Goal: Task Accomplishment & Management: Manage account settings

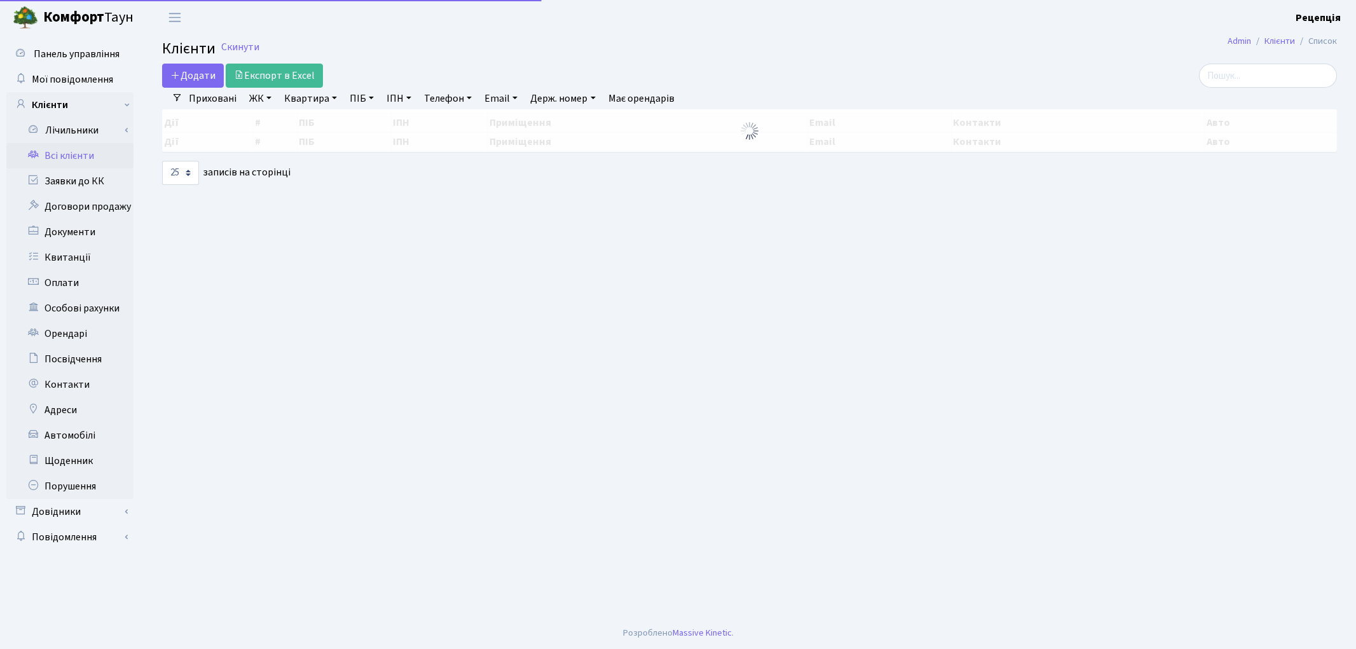
select select "25"
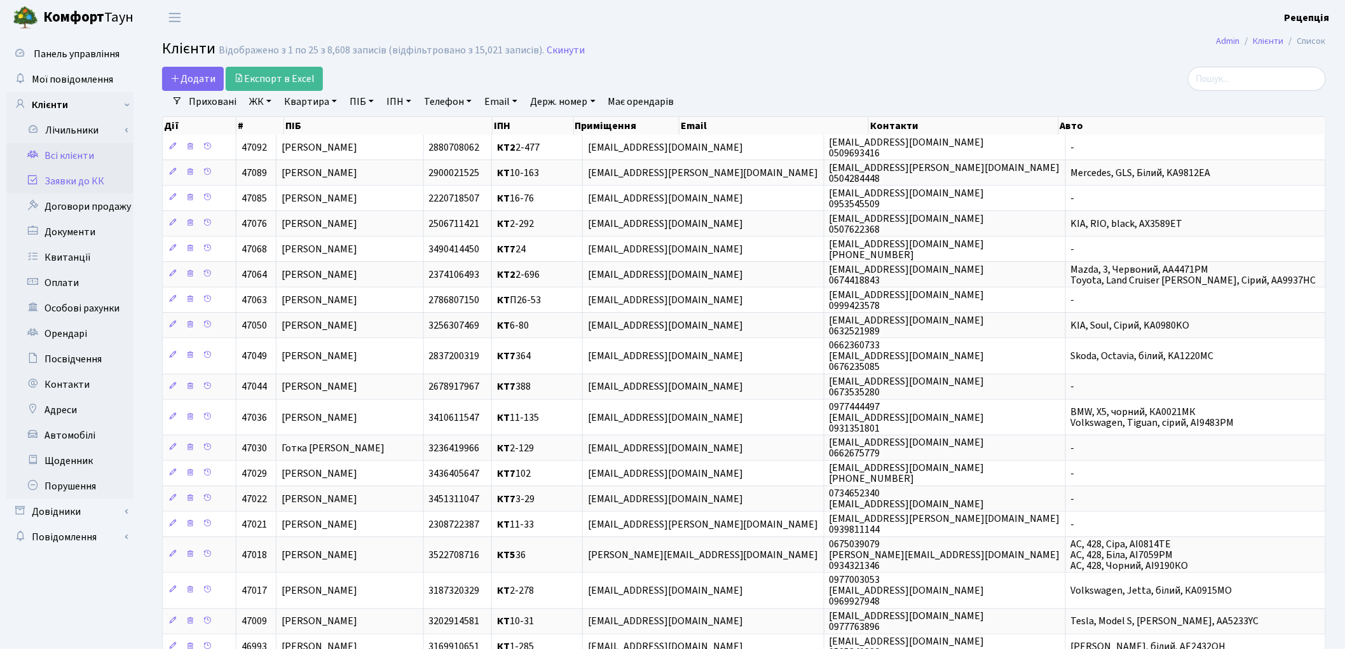
click at [65, 187] on link "Заявки до КК" at bounding box center [69, 180] width 127 height 25
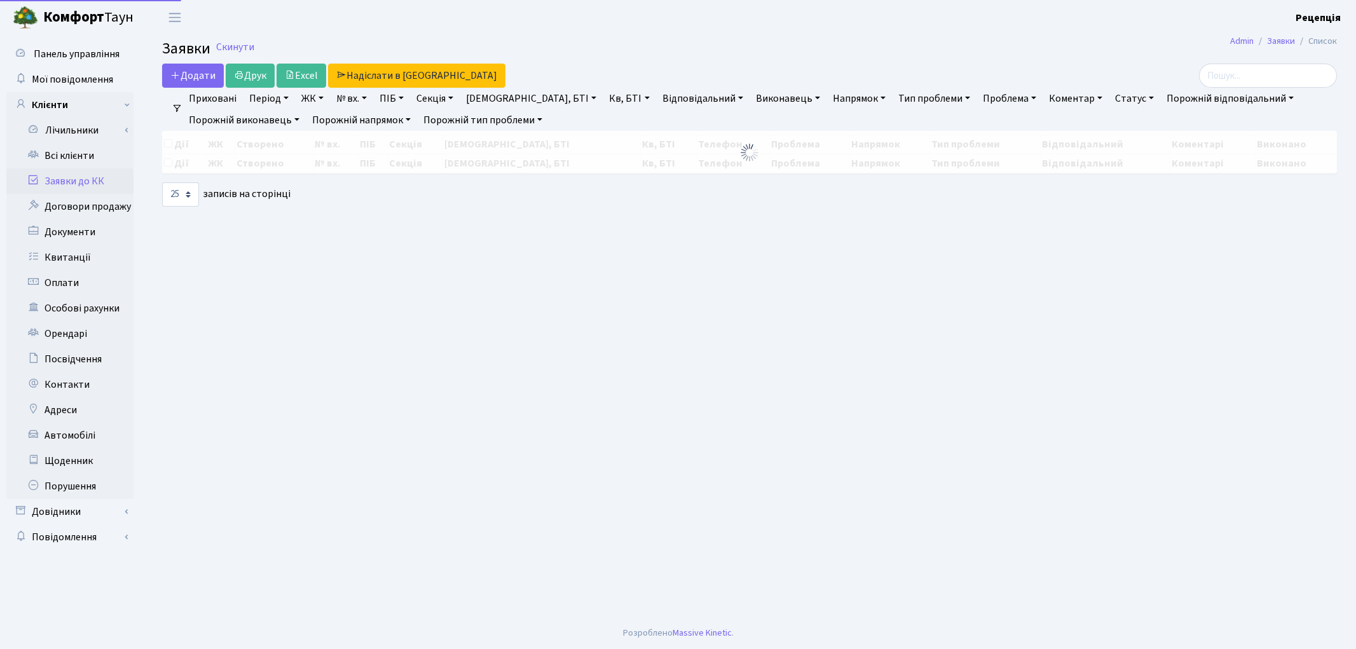
select select "25"
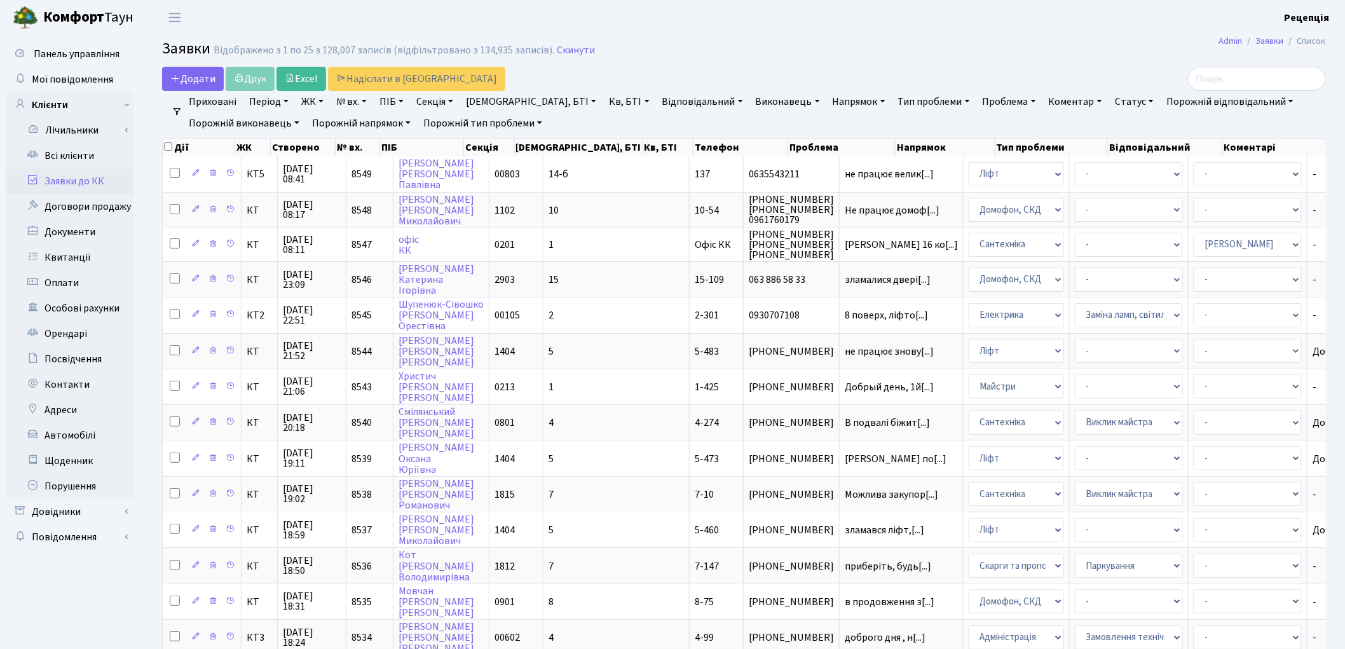
click at [318, 102] on link "ЖК" at bounding box center [312, 102] width 32 height 22
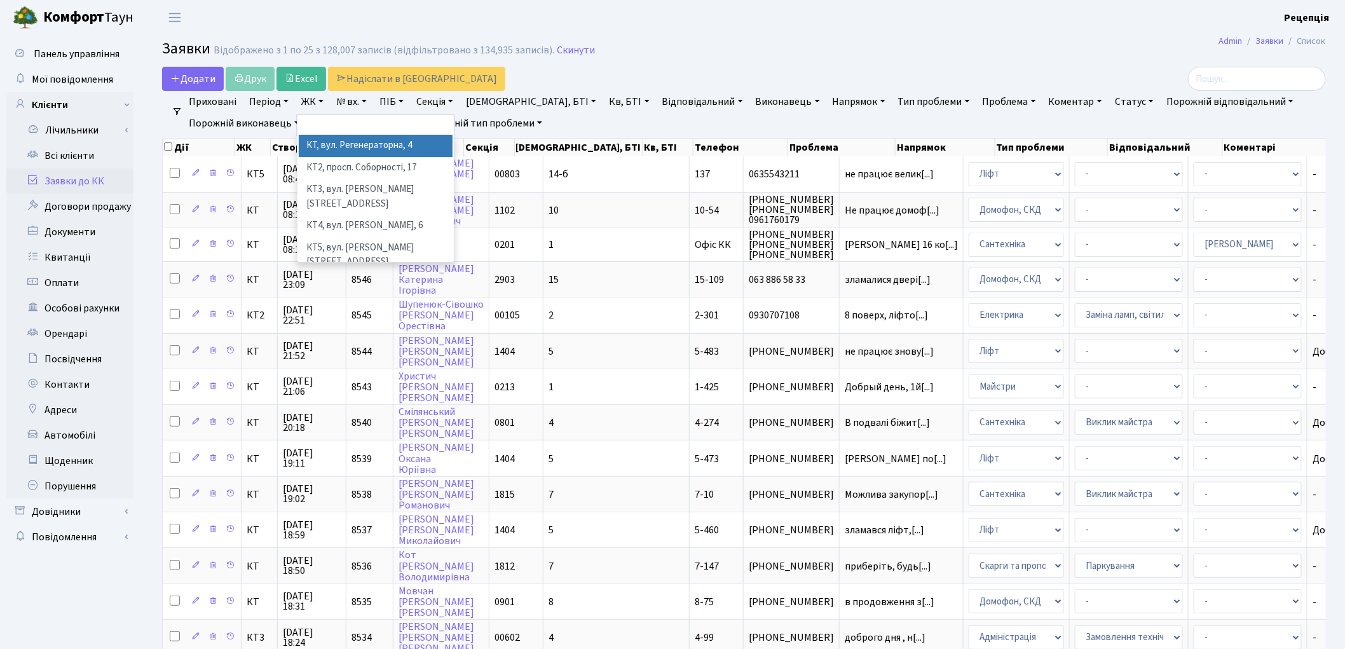
click at [343, 146] on li "КТ, вул. Регенераторна, 4" at bounding box center [376, 146] width 154 height 22
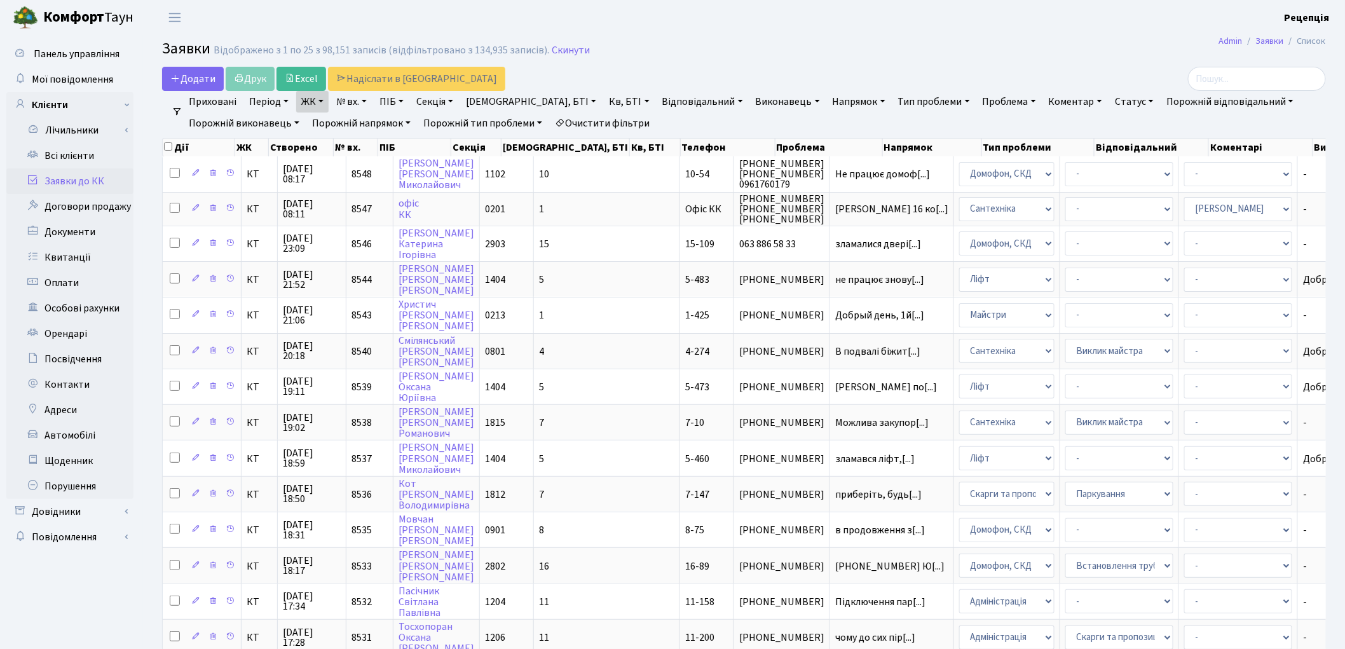
click at [604, 99] on link "Кв, БТІ" at bounding box center [629, 102] width 50 height 22
type input "8-75"
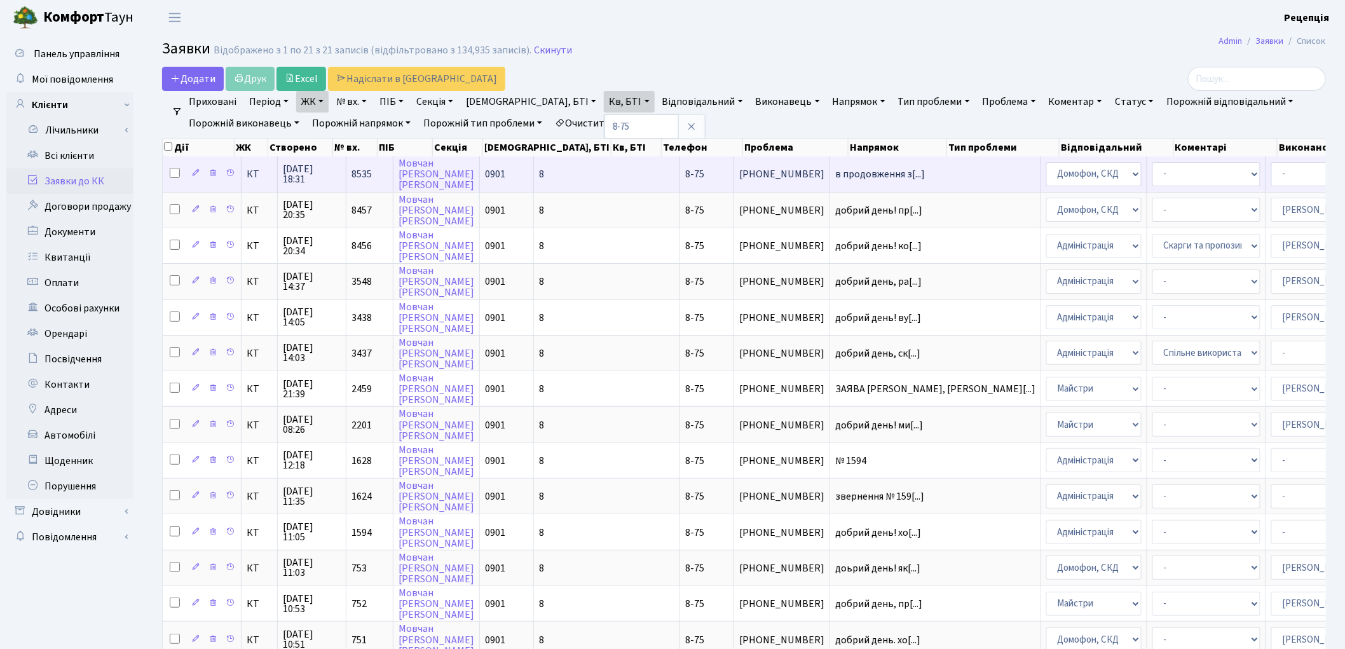
click at [830, 179] on td "в продовження з[...]" at bounding box center [935, 173] width 211 height 35
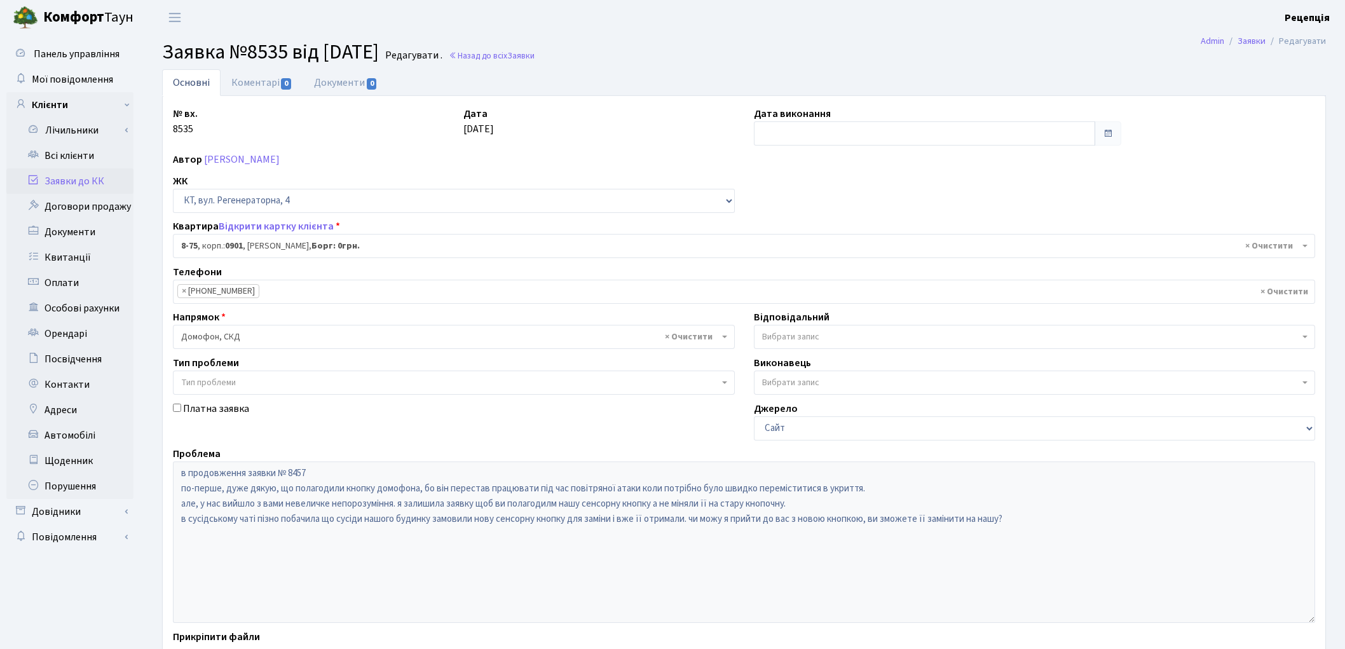
select select "6368"
click at [796, 137] on input "text" at bounding box center [925, 133] width 342 height 24
click at [801, 193] on td "1" at bounding box center [804, 198] width 19 height 19
type input "01.10.2025"
click at [248, 80] on link "Коментарі 0" at bounding box center [262, 82] width 83 height 26
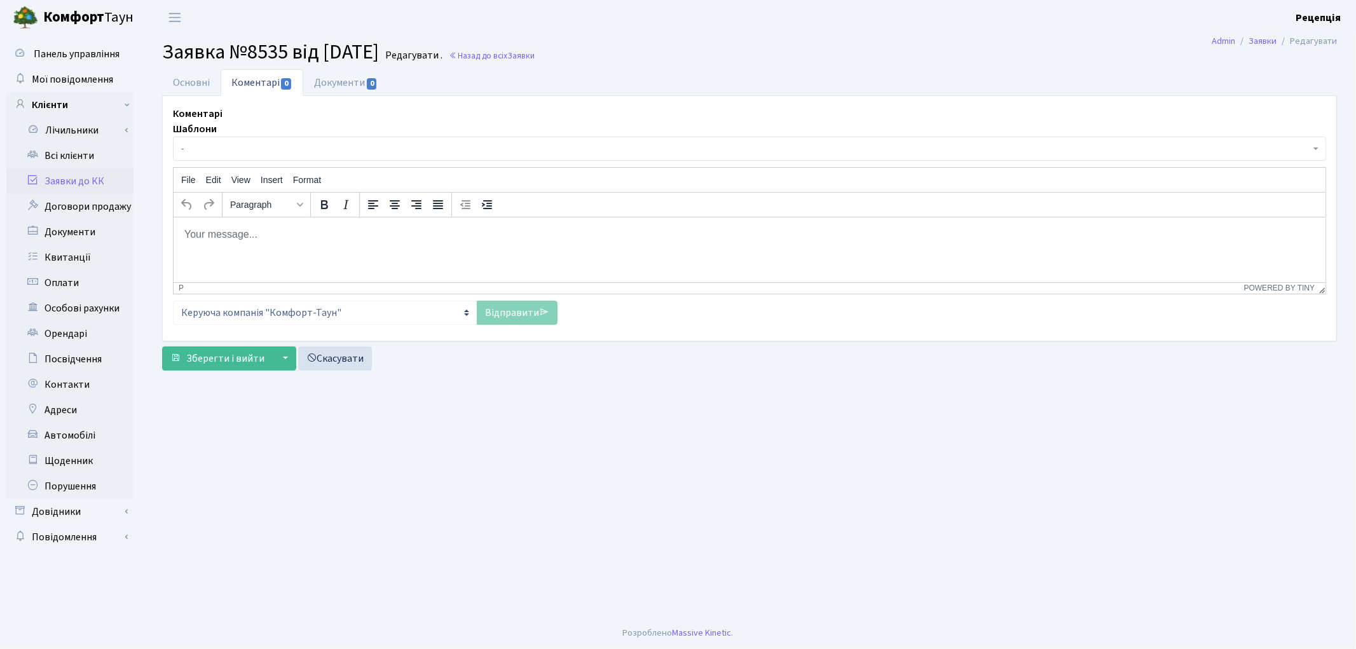
click at [226, 247] on html at bounding box center [749, 234] width 1152 height 34
click at [65, 161] on link "Всі клієнти" at bounding box center [69, 155] width 127 height 25
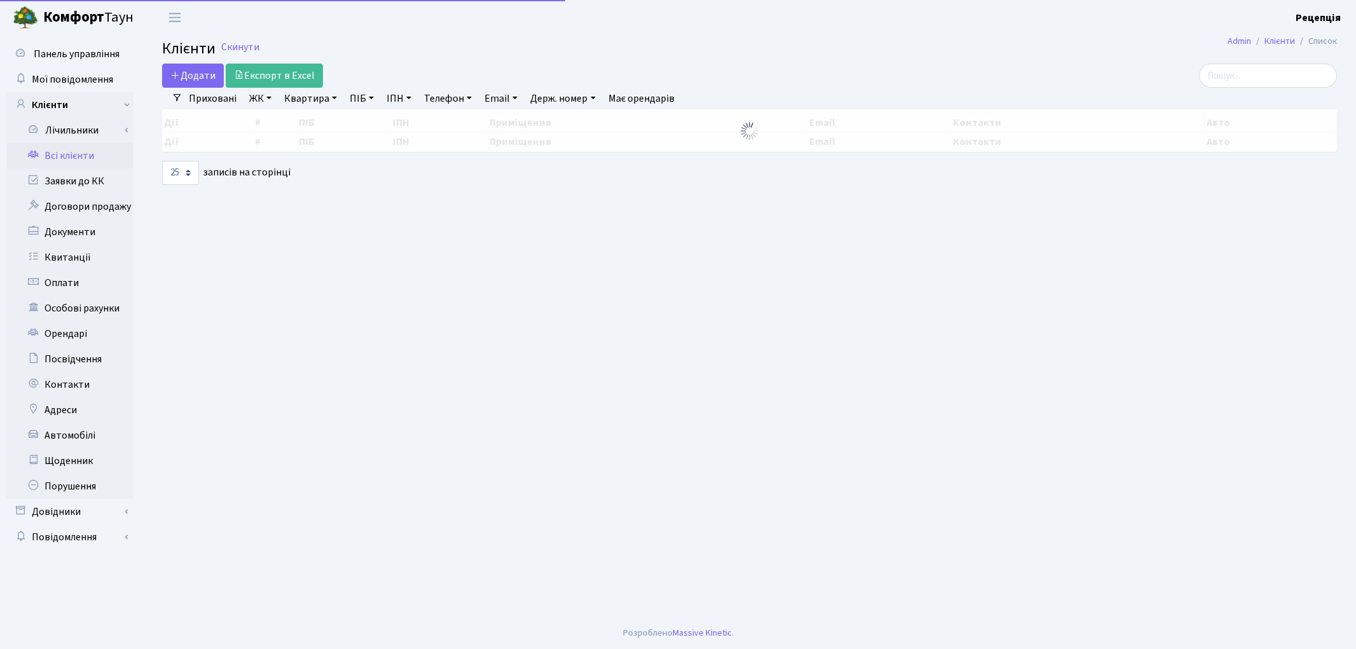
select select "25"
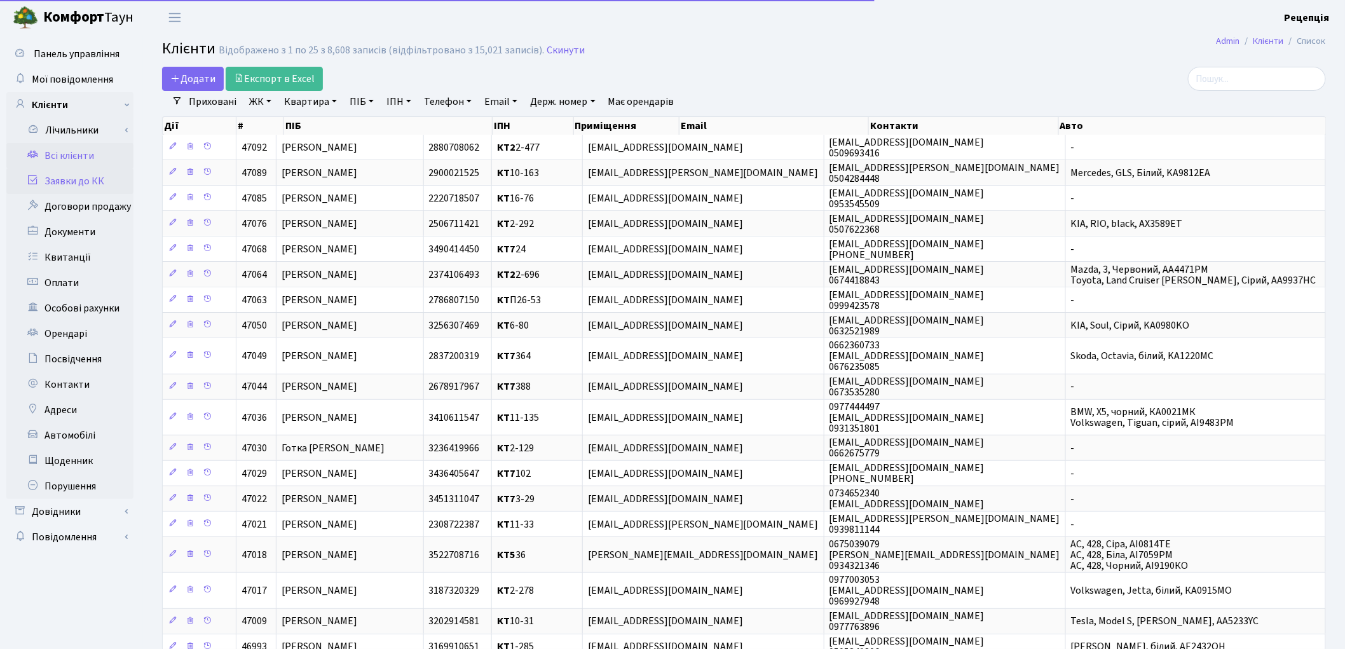
click at [58, 180] on link "Заявки до КК" at bounding box center [69, 180] width 127 height 25
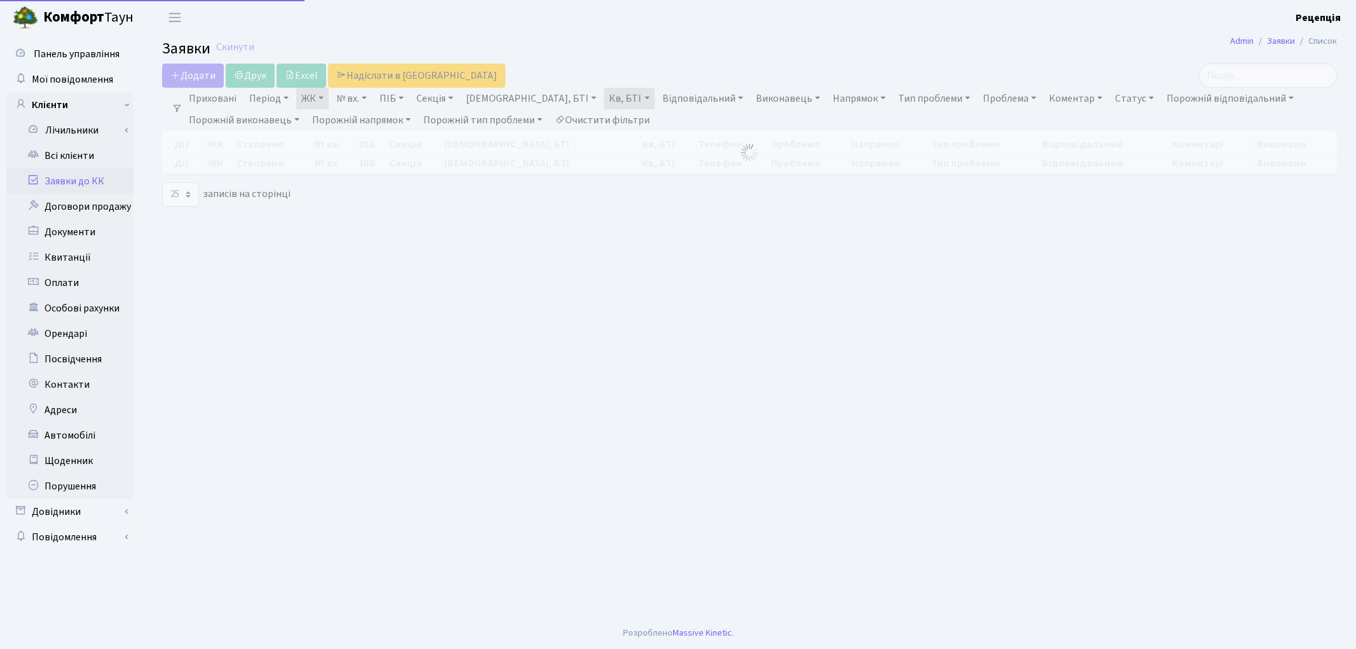
select select "25"
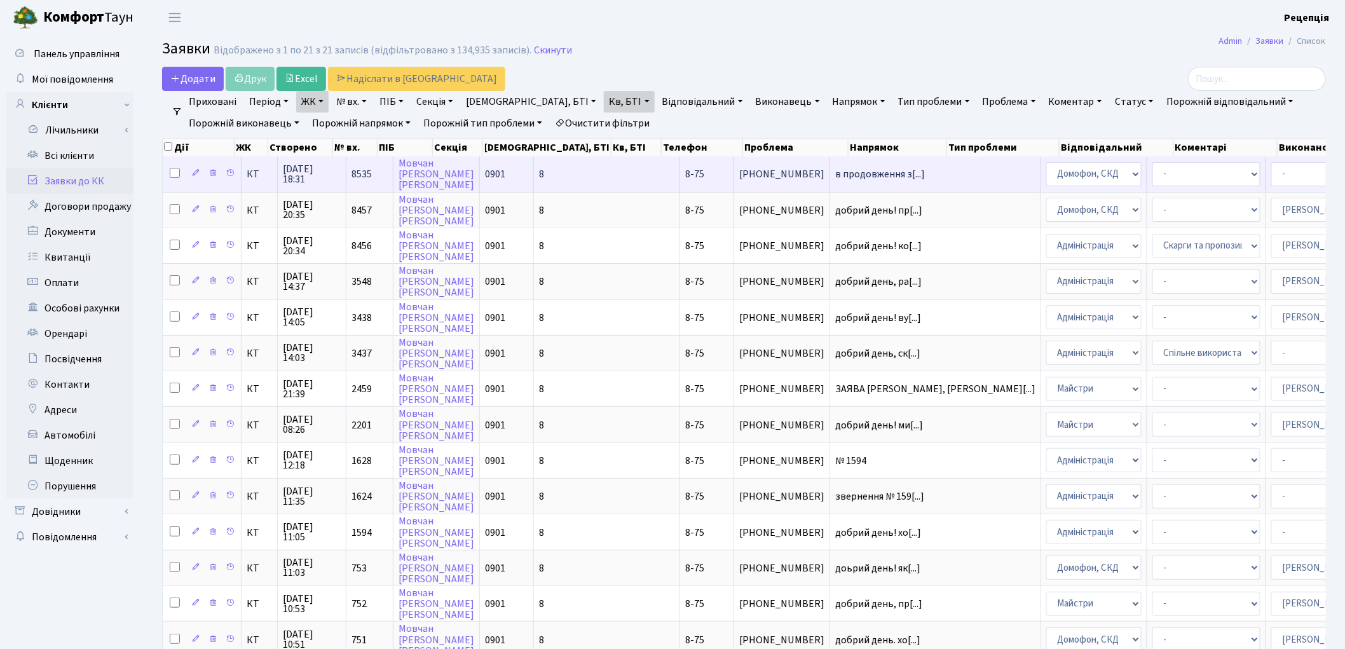
click at [549, 169] on td "8" at bounding box center [607, 173] width 146 height 35
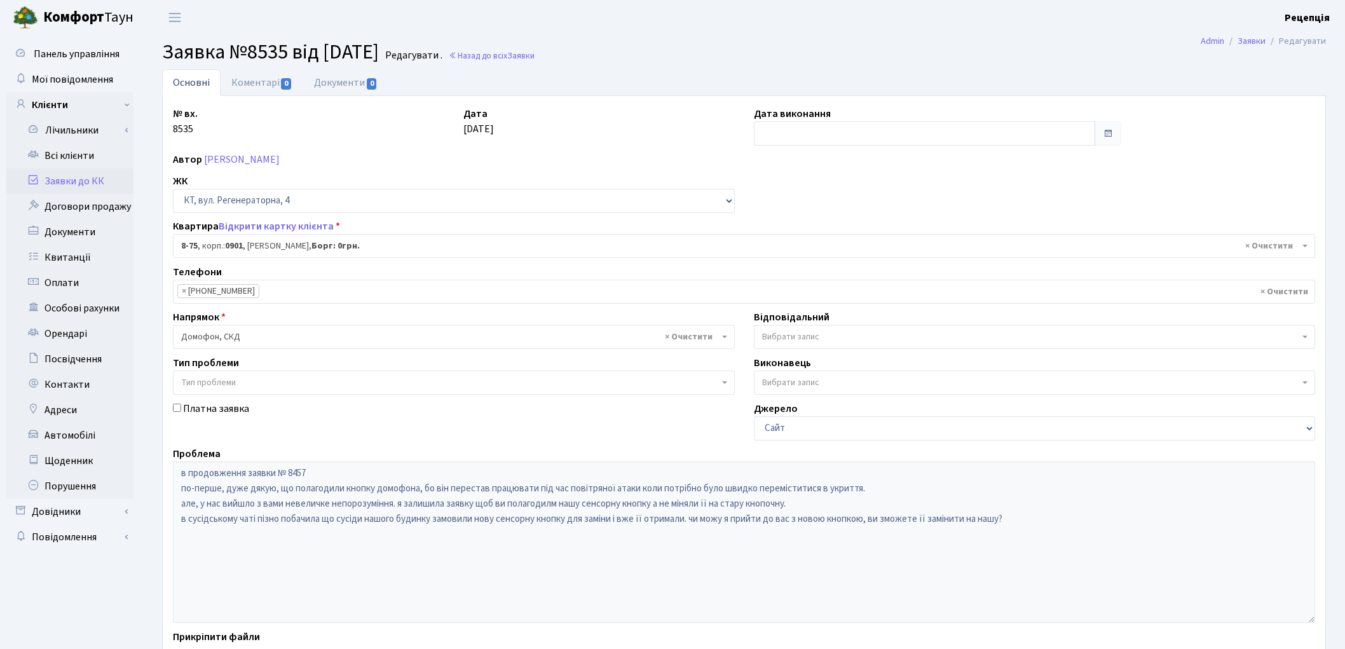
select select "6368"
click at [834, 133] on input "text" at bounding box center [925, 133] width 342 height 24
click at [808, 195] on td "1" at bounding box center [804, 198] width 19 height 19
type input "01.10.2025"
click at [248, 83] on link "Коментарі 0" at bounding box center [262, 82] width 83 height 26
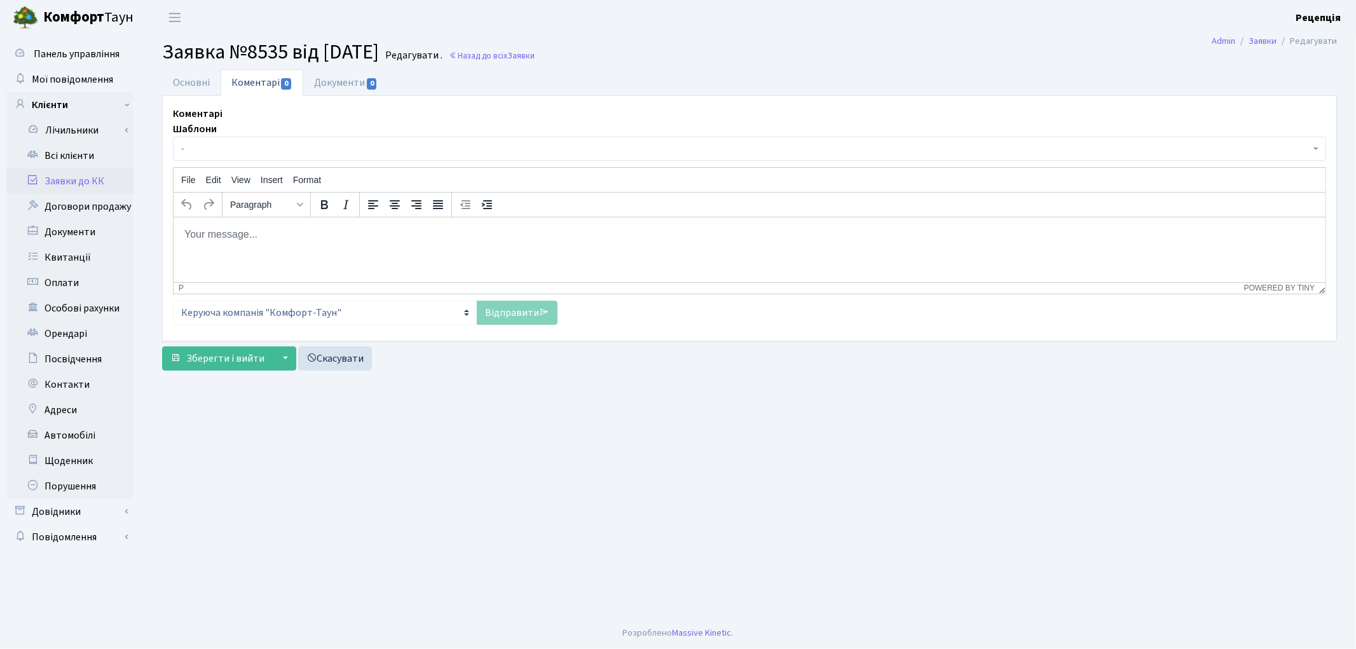
click at [250, 246] on html at bounding box center [749, 234] width 1152 height 34
click at [519, 313] on link "Відправити" at bounding box center [517, 313] width 81 height 24
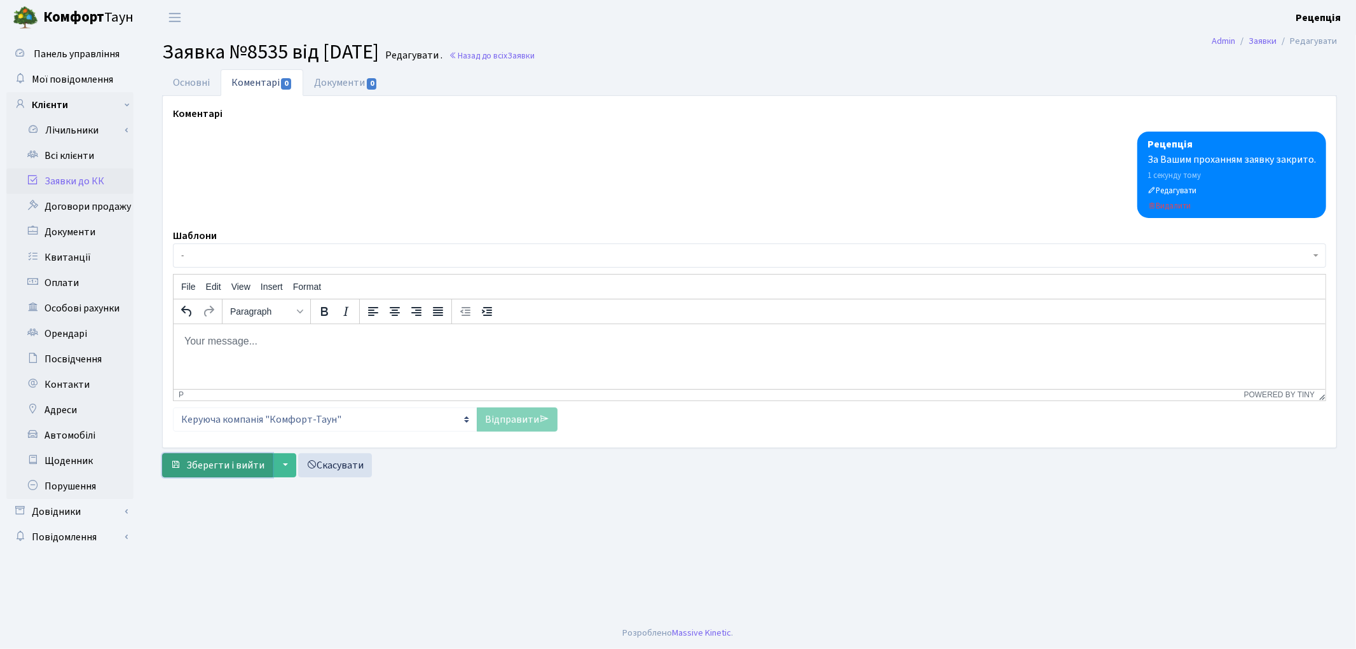
click at [226, 462] on span "Зберегти і вийти" at bounding box center [225, 465] width 78 height 14
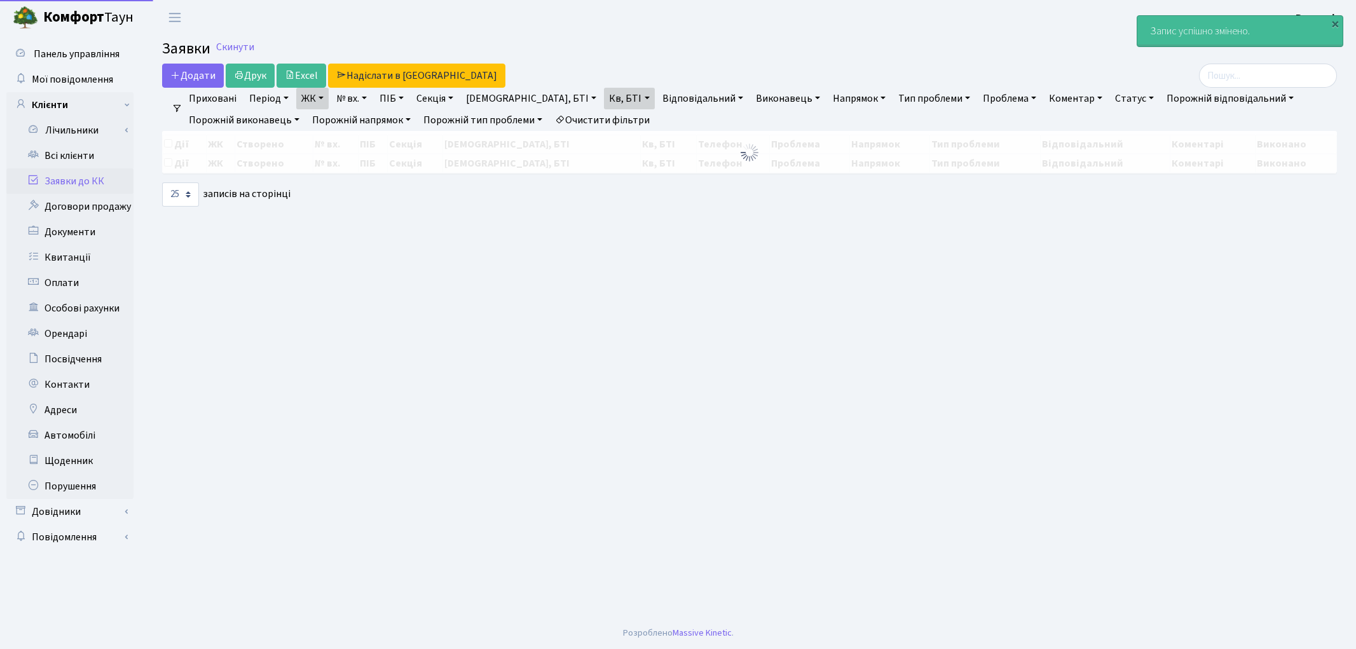
select select "25"
click at [81, 180] on link "Заявки до КК" at bounding box center [69, 180] width 127 height 25
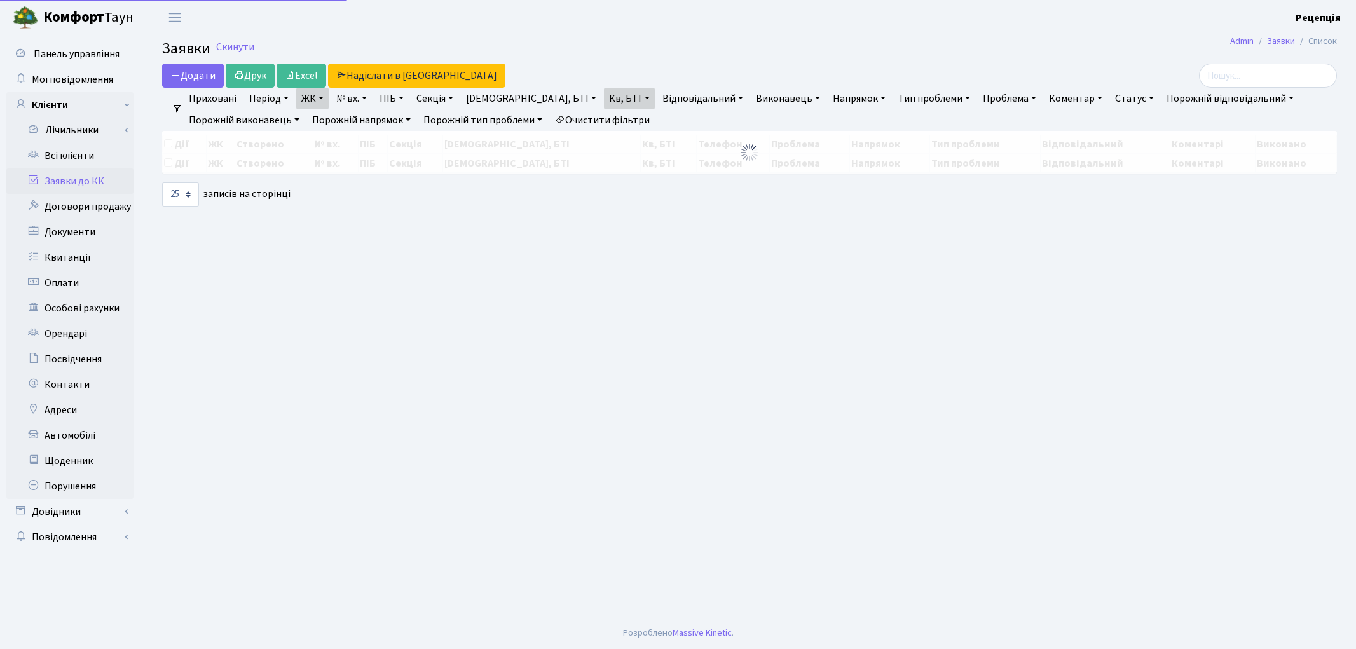
select select "25"
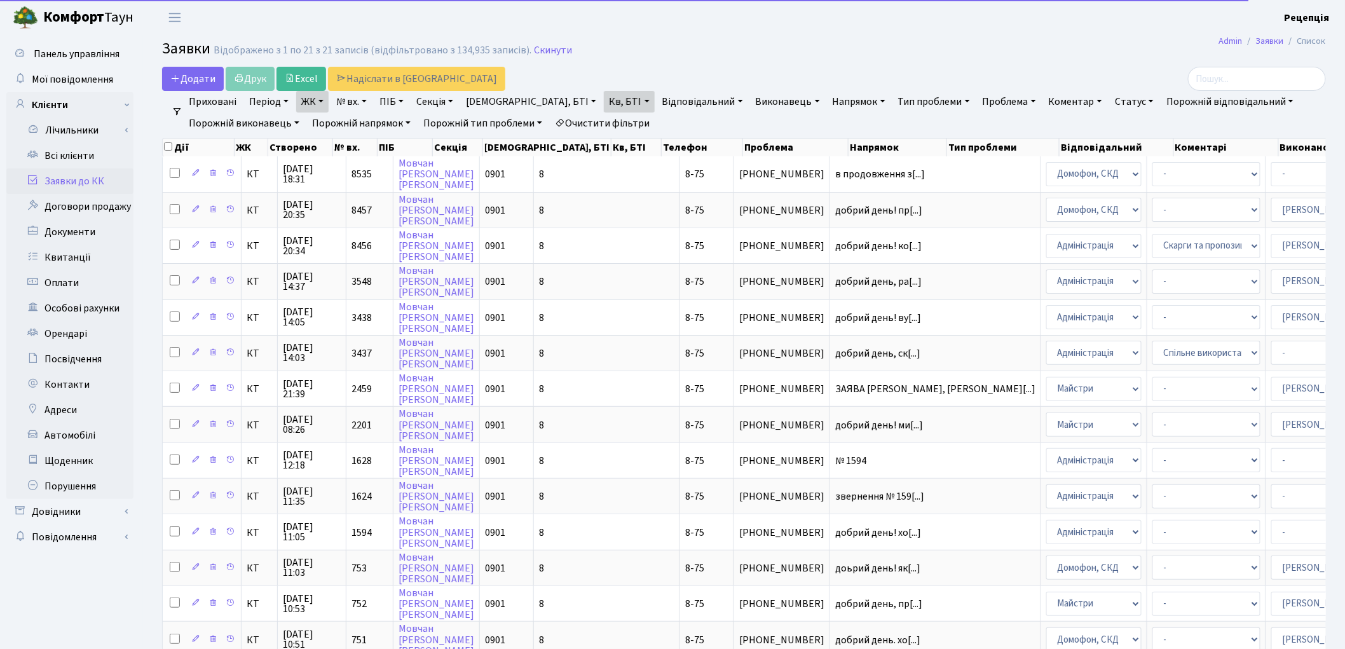
click at [539, 173] on span "8" at bounding box center [541, 174] width 5 height 14
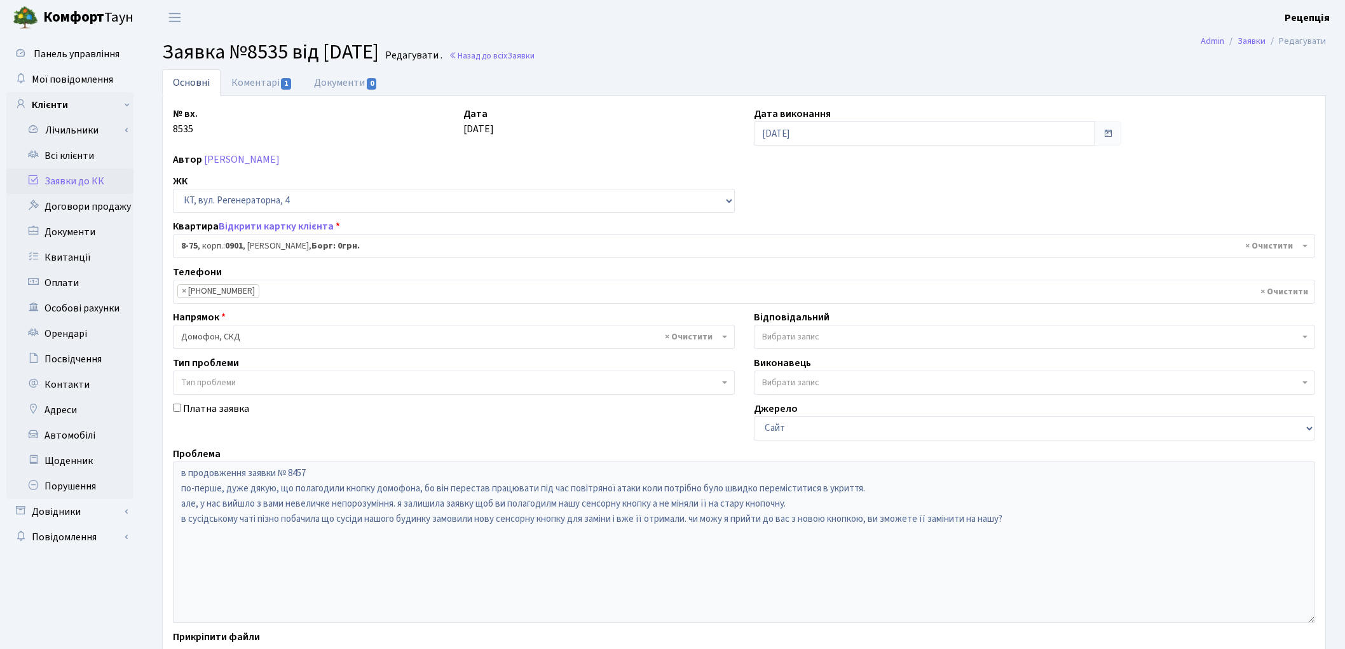
select select "6368"
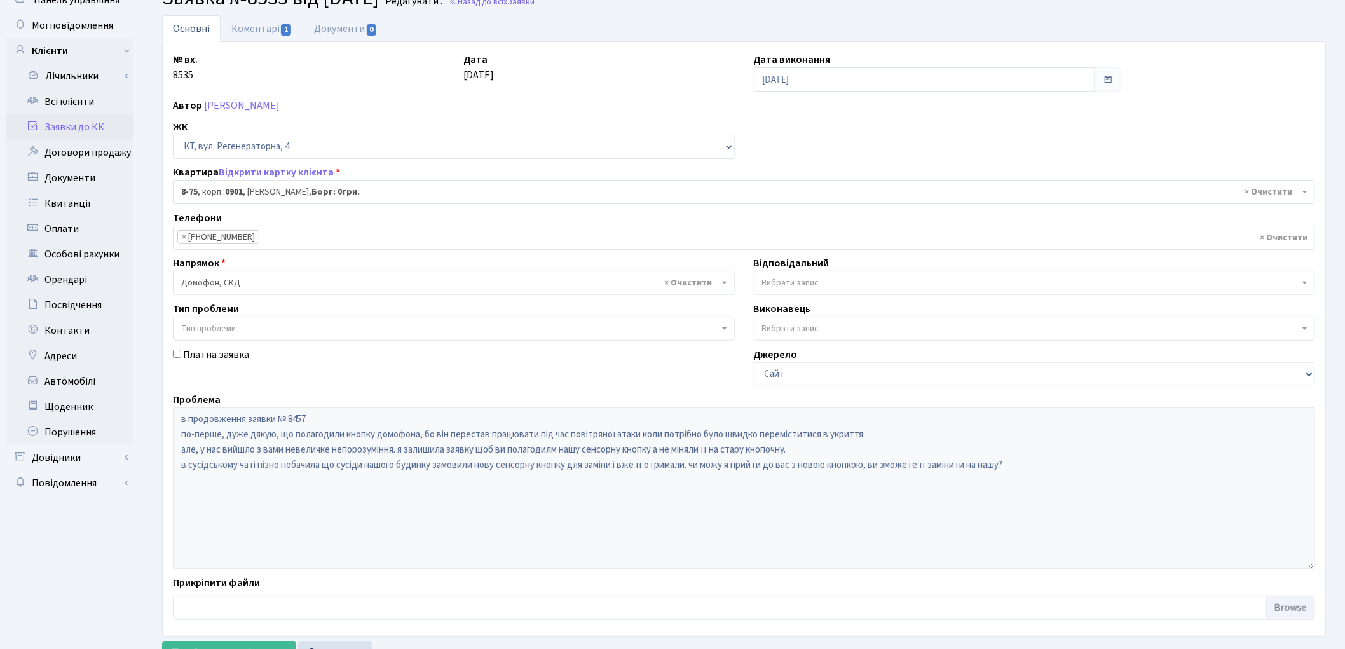
scroll to position [109, 0]
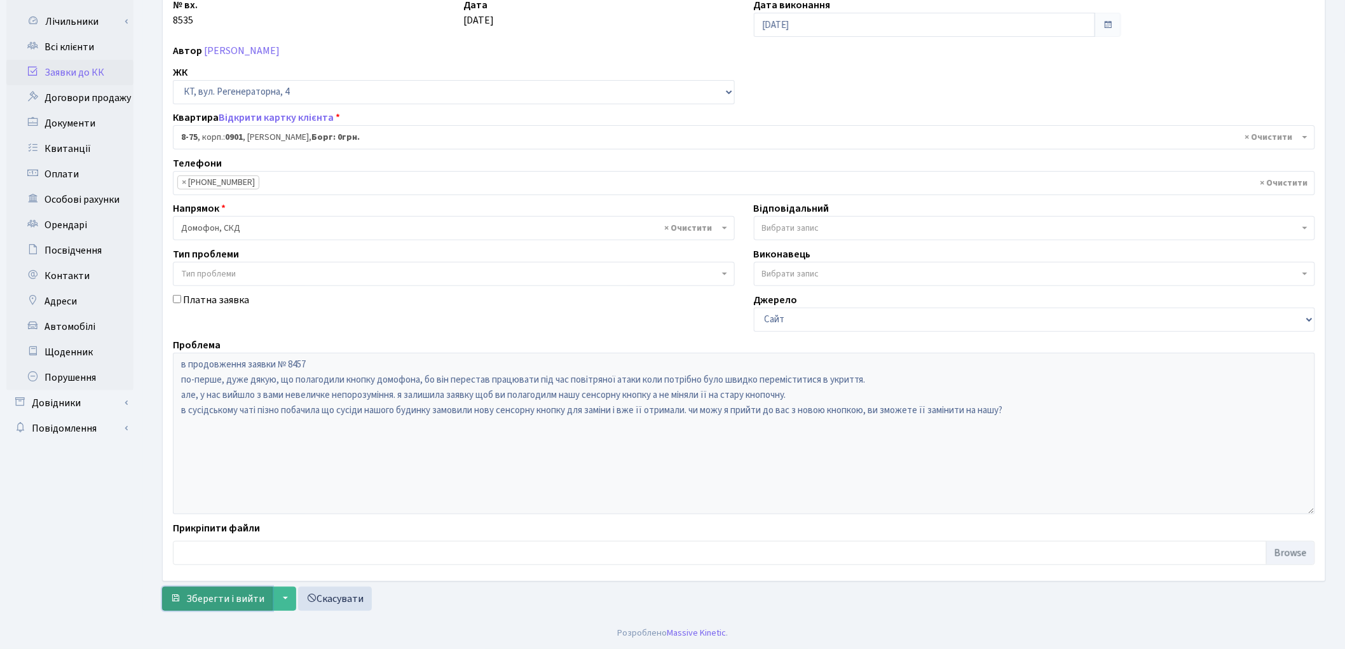
click at [221, 600] on span "Зберегти і вийти" at bounding box center [225, 599] width 78 height 14
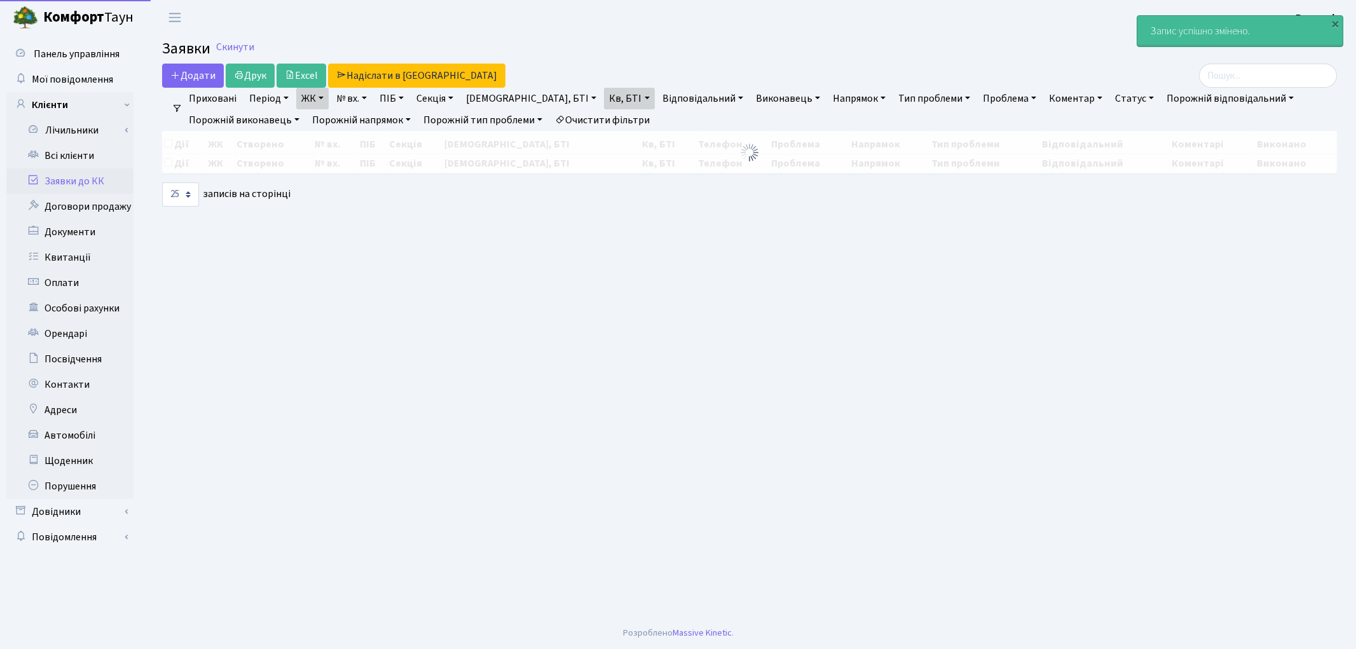
select select "25"
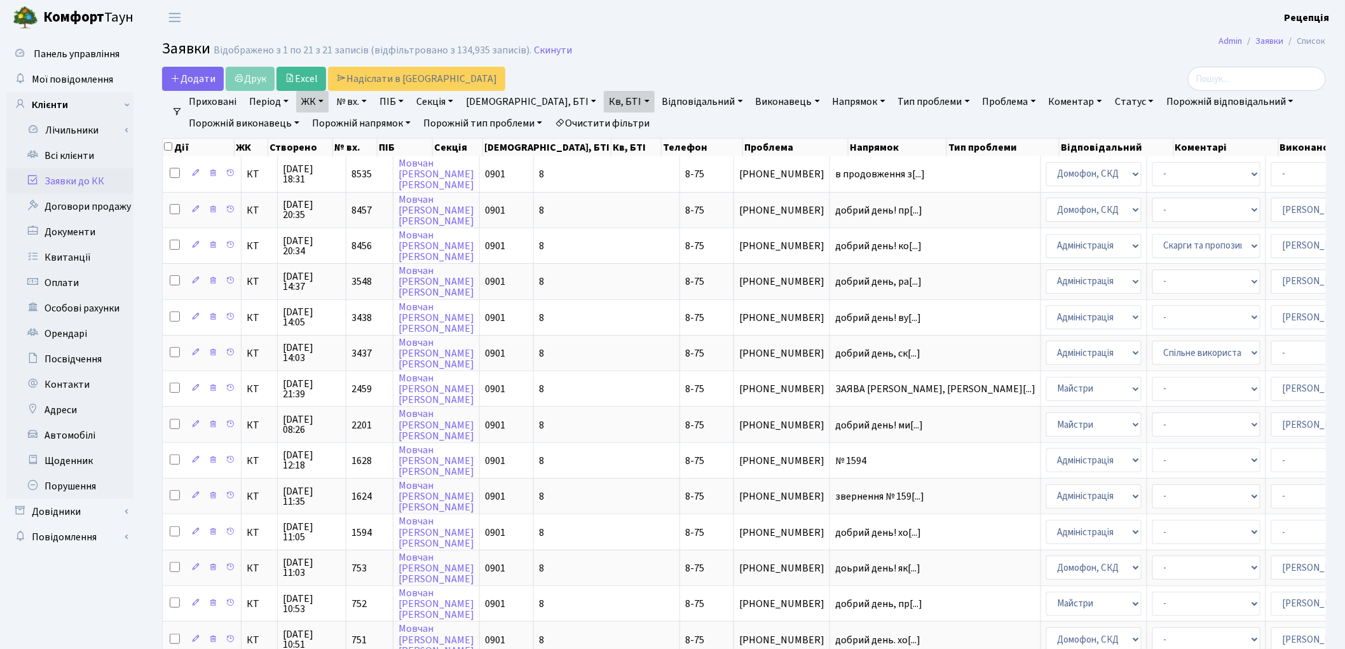
click at [611, 118] on link "Очистити фільтри" at bounding box center [602, 123] width 105 height 22
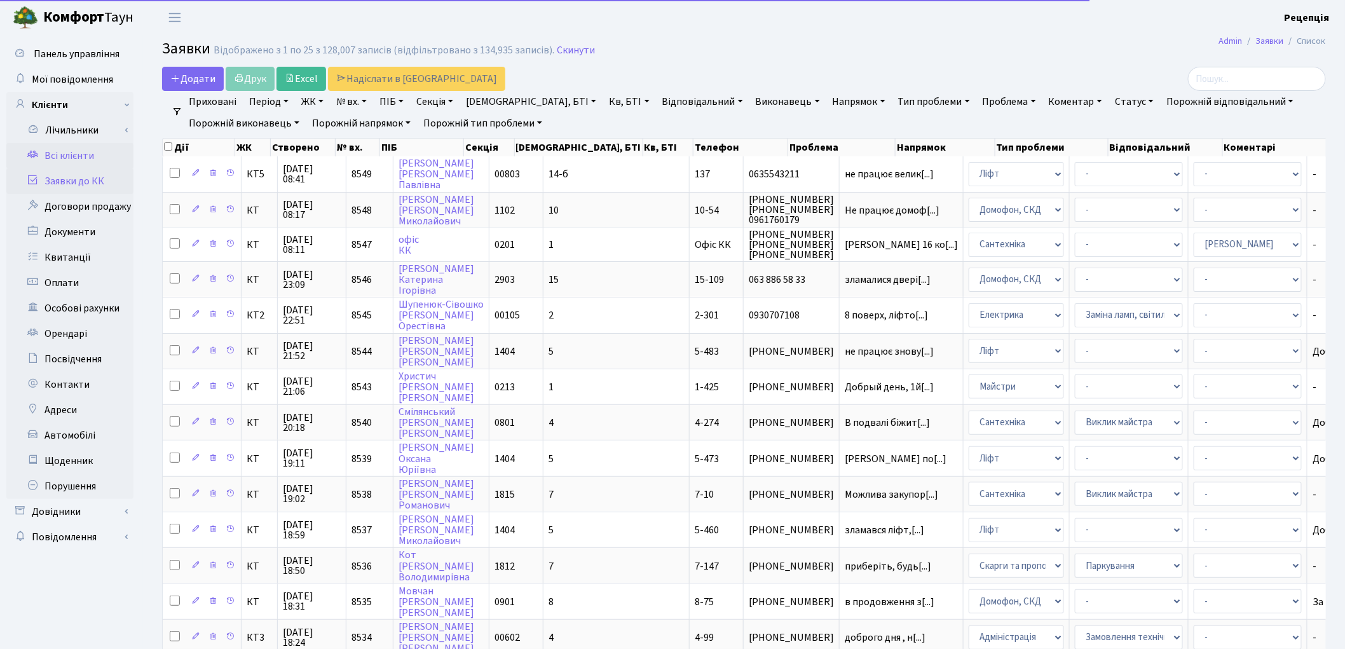
click at [84, 153] on link "Всі клієнти" at bounding box center [69, 155] width 127 height 25
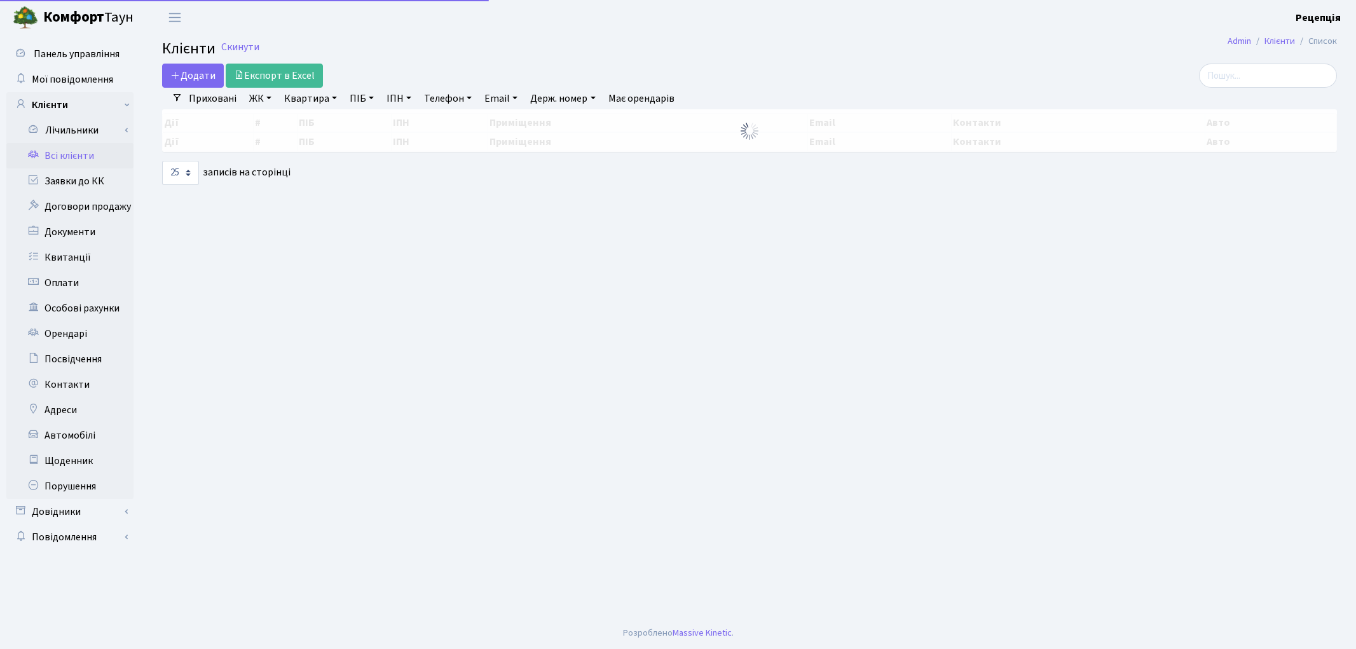
select select "25"
